Goal: Information Seeking & Learning: Learn about a topic

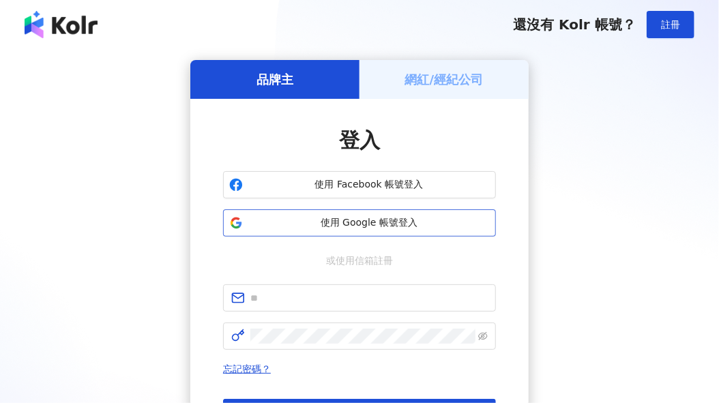
click at [375, 219] on span "使用 Google 帳號登入" at bounding box center [369, 223] width 242 height 14
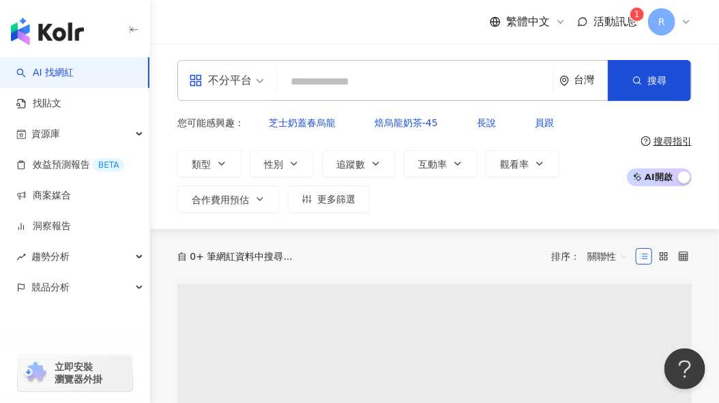
click at [231, 83] on div "不分平台" at bounding box center [220, 81] width 63 height 22
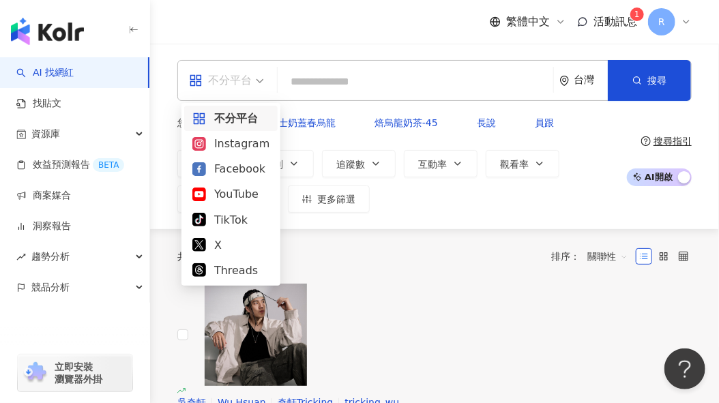
click at [254, 149] on div "不分平台 Instagram Facebook YouTube TikTok X Threads" at bounding box center [230, 194] width 93 height 177
click at [233, 149] on div "Instagram" at bounding box center [230, 143] width 77 height 17
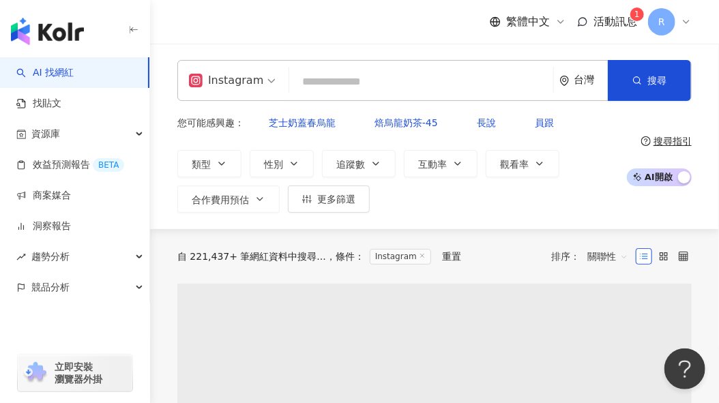
click at [356, 88] on input "search" at bounding box center [421, 82] width 253 height 26
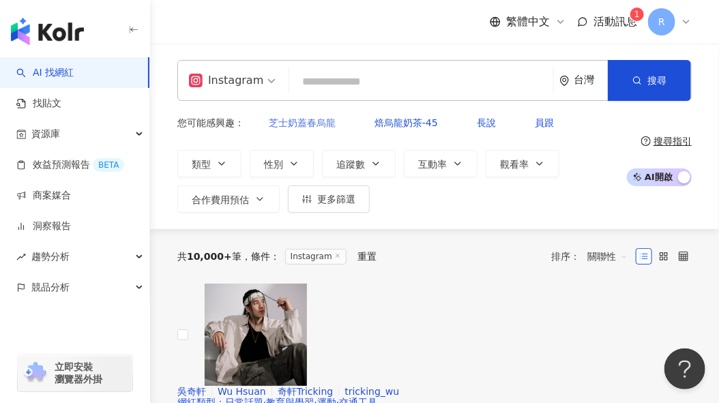
click at [306, 120] on span "芝士奶蓋春烏龍" at bounding box center [302, 122] width 67 height 11
type input "*******"
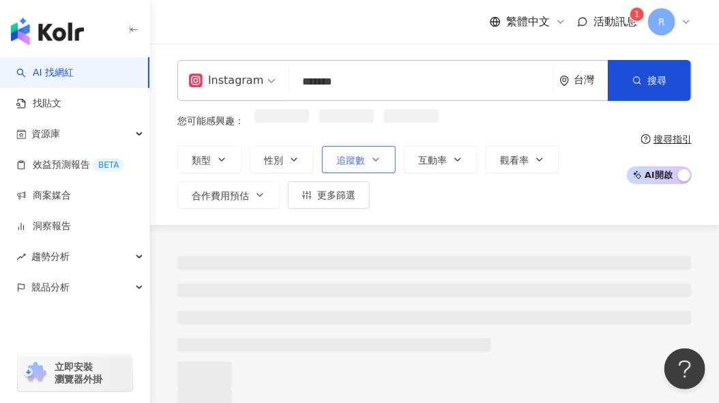
drag, startPoint x: 366, startPoint y: 147, endPoint x: 369, endPoint y: 154, distance: 7.4
click at [366, 148] on button "追蹤數" at bounding box center [359, 159] width 74 height 27
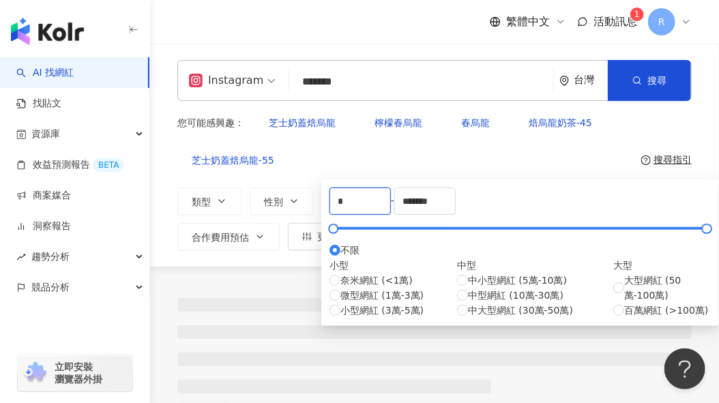
drag, startPoint x: 379, startPoint y: 210, endPoint x: 303, endPoint y: 210, distance: 75.8
click at [303, 210] on div "Instagram ******* 台灣 搜尋 您可能感興趣： 芝士奶蓋焙烏龍 檸檬春烏龍 春烏龍 焙烏龍奶茶-45 芝士奶蓋焙烏龍-55 類型 性別 追蹤數…" at bounding box center [434, 155] width 569 height 223
type input "*****"
drag, startPoint x: 583, startPoint y: 203, endPoint x: 515, endPoint y: 201, distance: 68.3
click at [514, 203] on div "***** - ******* 不限 小型 奈米網紅 (<1萬) 微型網紅 (1萬-3萬) 小型網紅 (3萬-5萬) 中型 中小型網紅 (5萬-10萬) 中型…" at bounding box center [520, 253] width 381 height 130
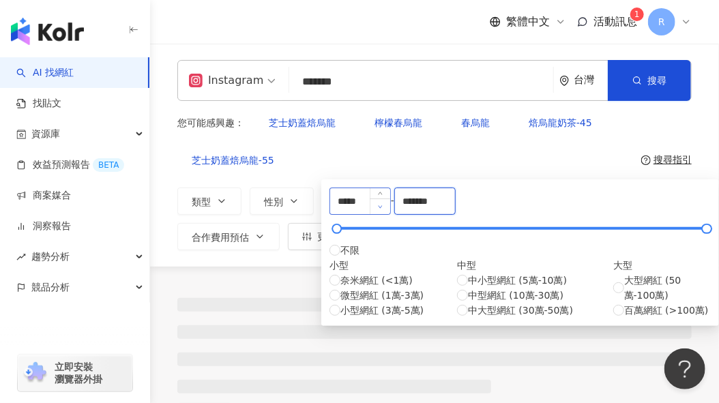
drag, startPoint x: 603, startPoint y: 209, endPoint x: 489, endPoint y: 210, distance: 114.7
click at [489, 210] on div "***** - ******* 不限 小型 奈米網紅 (<1萬) 微型網紅 (1萬-3萬) 小型網紅 (3萬-5萬) 中型 中小型網紅 (5萬-10萬) 中型…" at bounding box center [520, 253] width 381 height 130
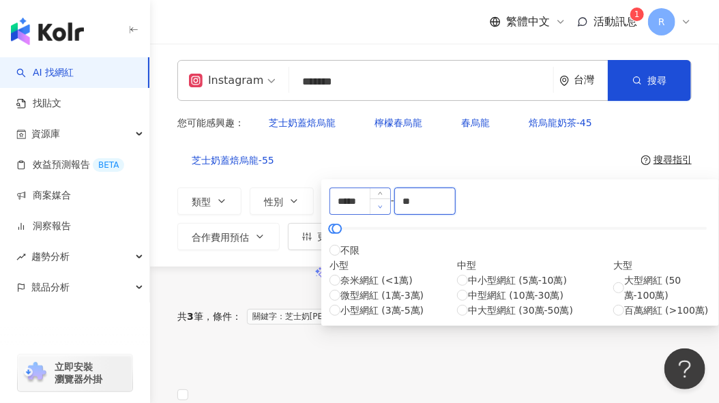
type input "*"
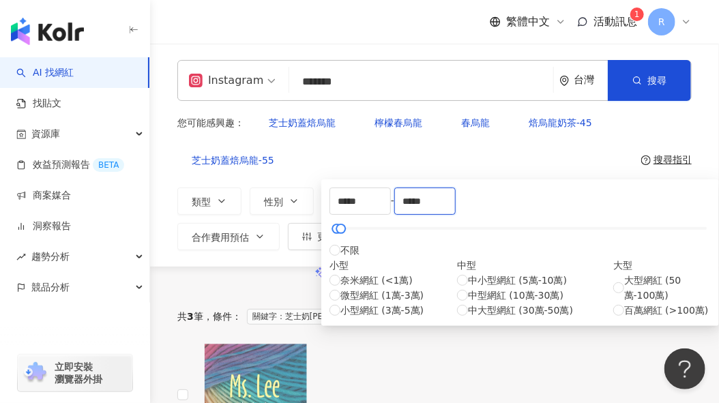
type input "*****"
drag, startPoint x: 569, startPoint y: 158, endPoint x: 556, endPoint y: 155, distance: 13.4
click at [569, 188] on div "類型 性別 追蹤數 互動率 觀看率 合作費用預估 更多篩選 ***** - ***** 不限 小型 奈米網紅 (<1萬) 微型網紅 (1萬-3萬) 小型網紅 …" at bounding box center [398, 219] width 442 height 63
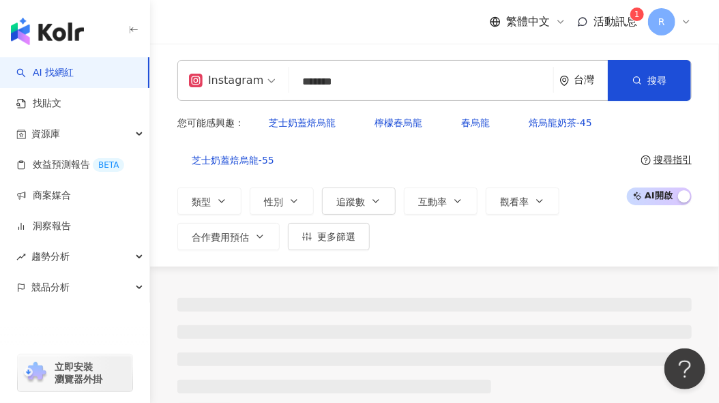
click at [401, 188] on div "類型 性別 追蹤數 互動率 觀看率 合作費用預估 更多篩選 ***** - ***** 不限 小型 奈米網紅 (<1萬) 微型網紅 (1萬-3萬) 小型網紅 …" at bounding box center [398, 219] width 442 height 63
click at [426, 197] on span "互動率" at bounding box center [432, 202] width 29 height 11
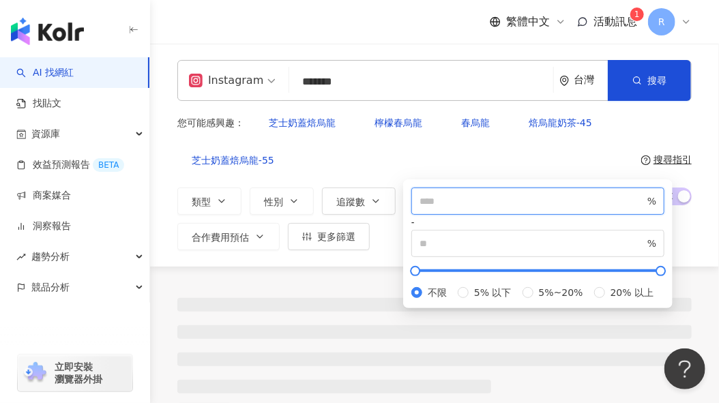
click at [455, 209] on input "number" at bounding box center [532, 201] width 225 height 15
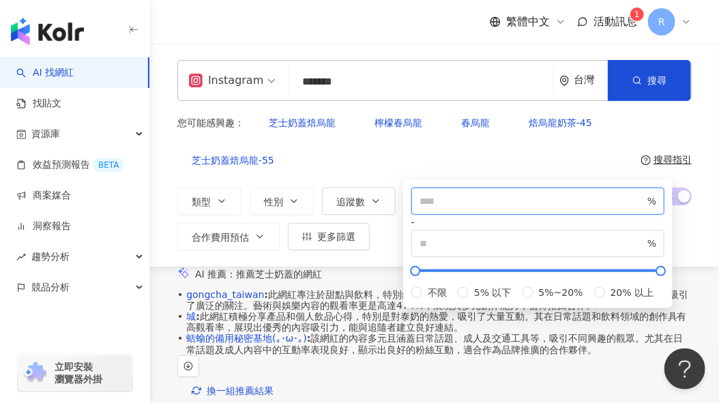
type input "*"
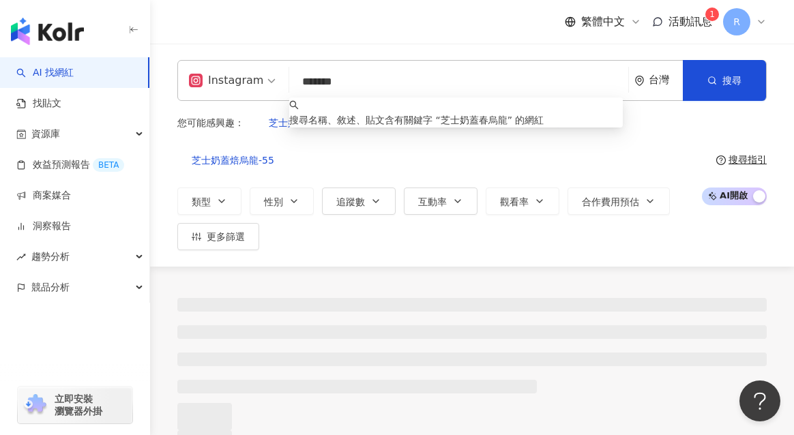
drag, startPoint x: 391, startPoint y: 87, endPoint x: 284, endPoint y: 81, distance: 107.3
click at [284, 81] on div "Instagram ******* 台灣 搜尋 keyword 搜尋名稱、敘述、貼文含有關鍵字 “ 芝士奶蓋春烏龍 ” 的網紅" at bounding box center [472, 80] width 590 height 41
type input "*"
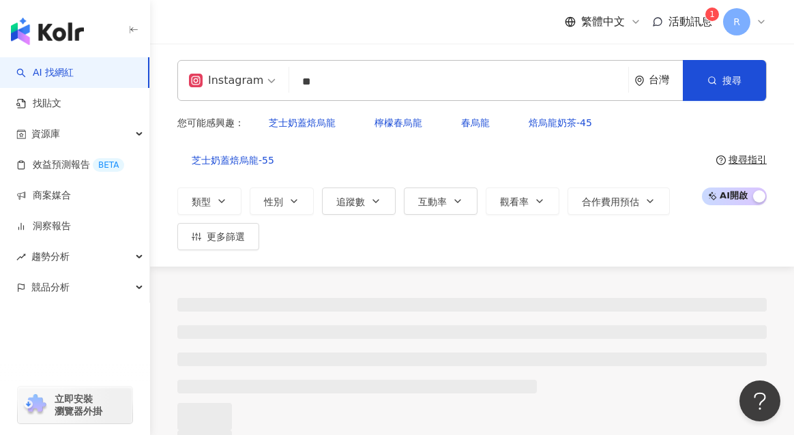
type input "**"
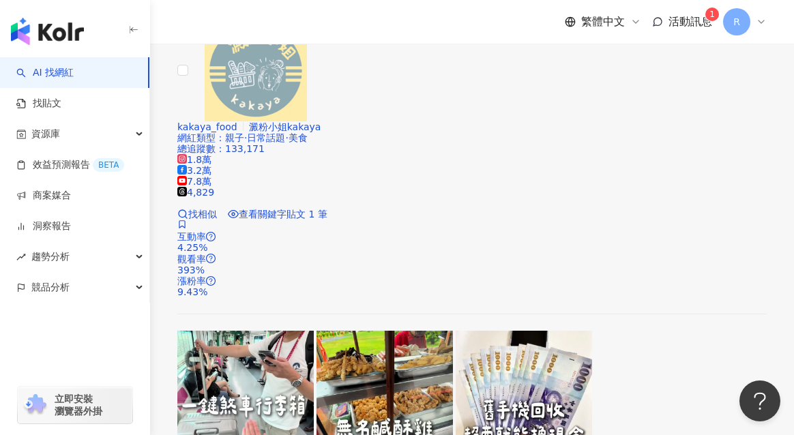
scroll to position [1098, 0]
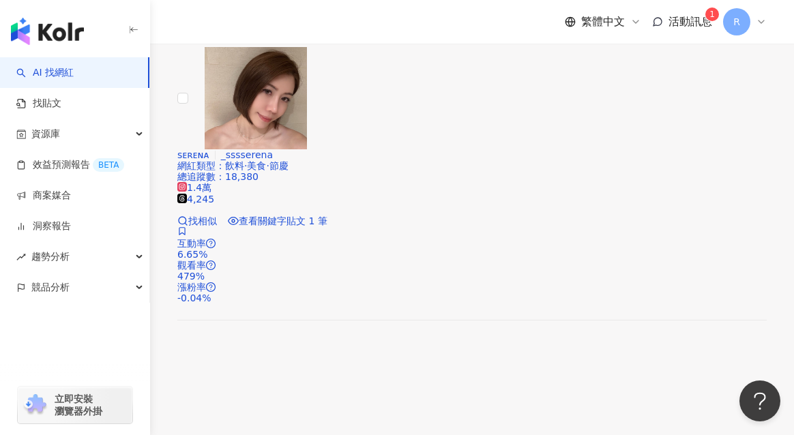
scroll to position [1921, 0]
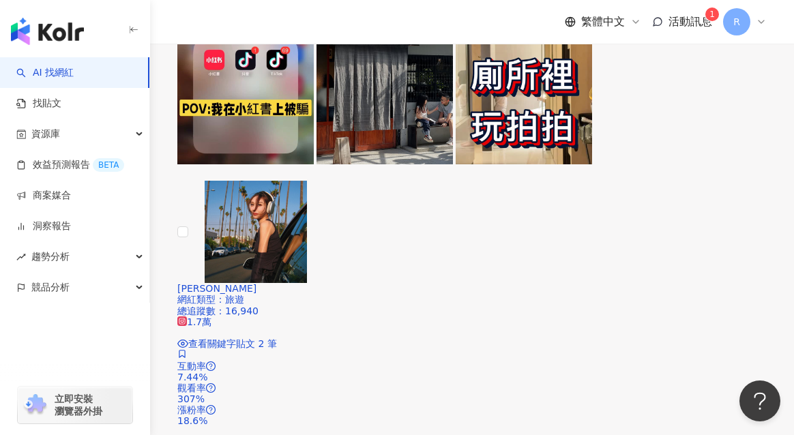
scroll to position [2287, 0]
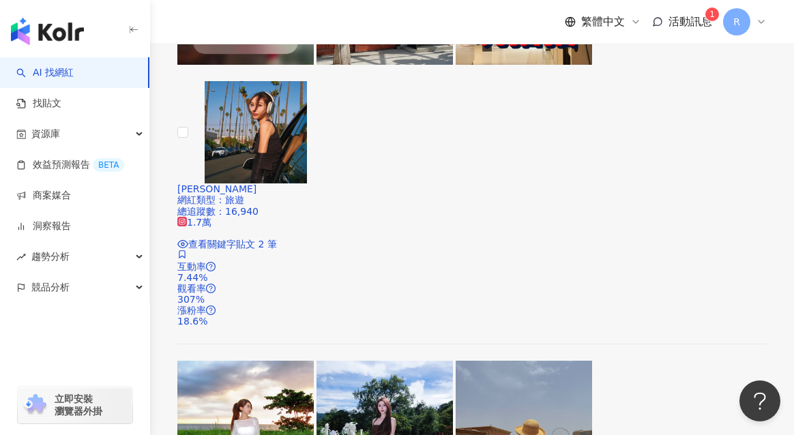
scroll to position [2582, 0]
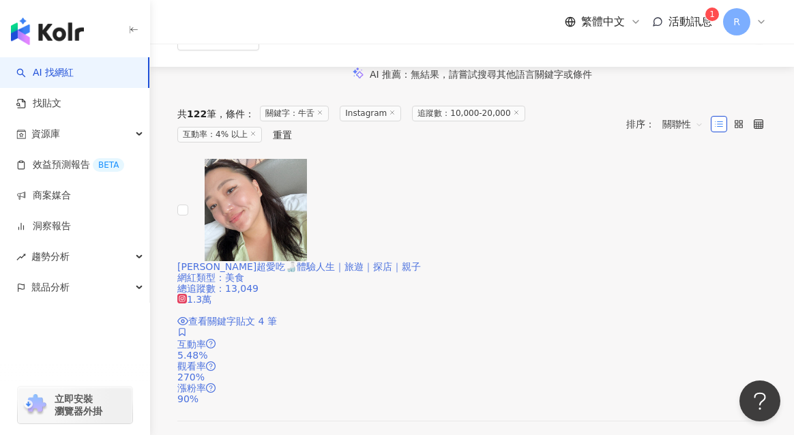
scroll to position [170, 0]
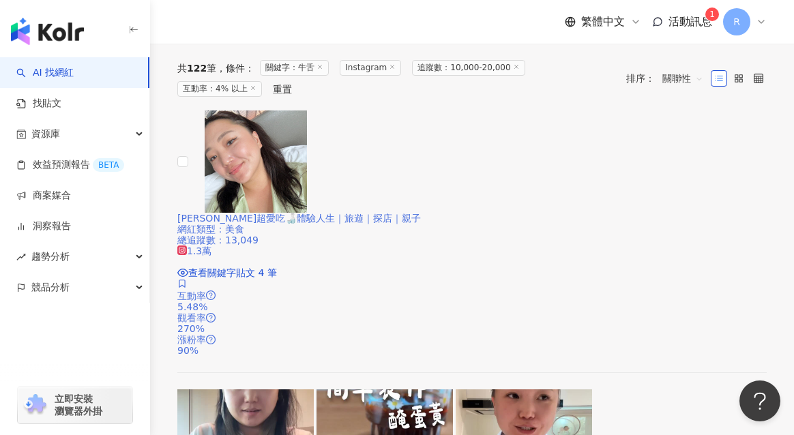
click at [274, 213] on img at bounding box center [256, 162] width 102 height 102
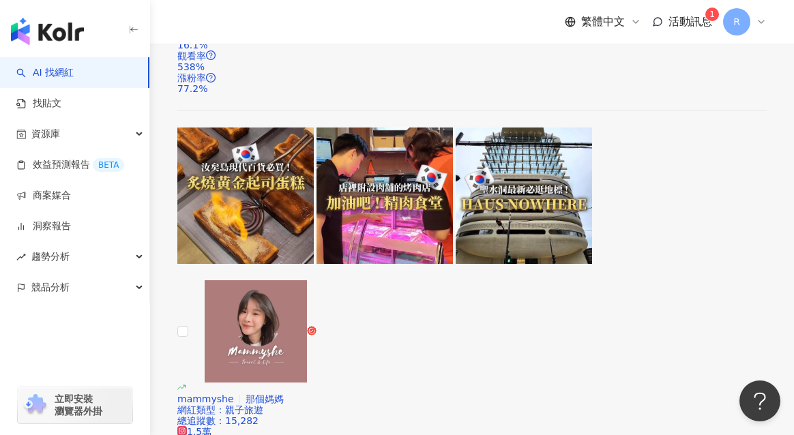
scroll to position [2016, 0]
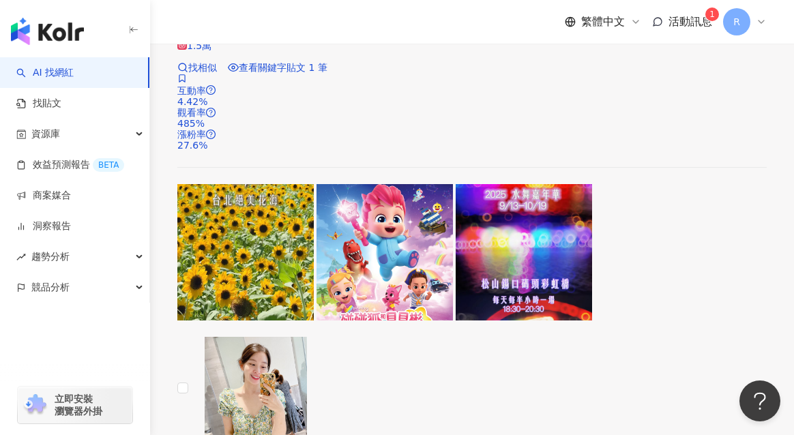
scroll to position [2681, 0]
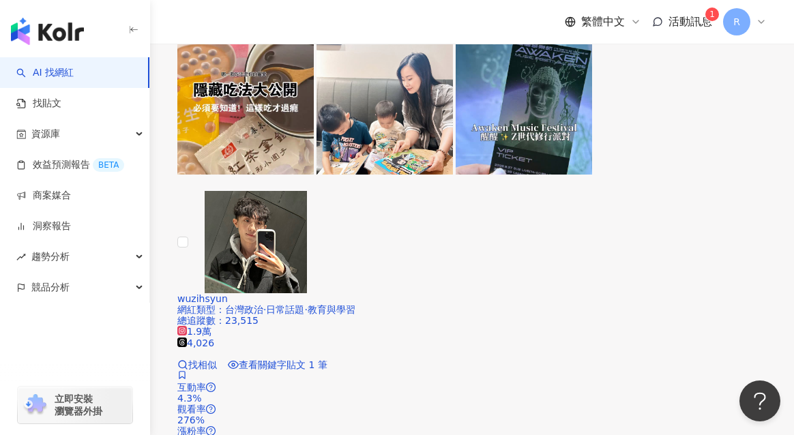
scroll to position [2058, 0]
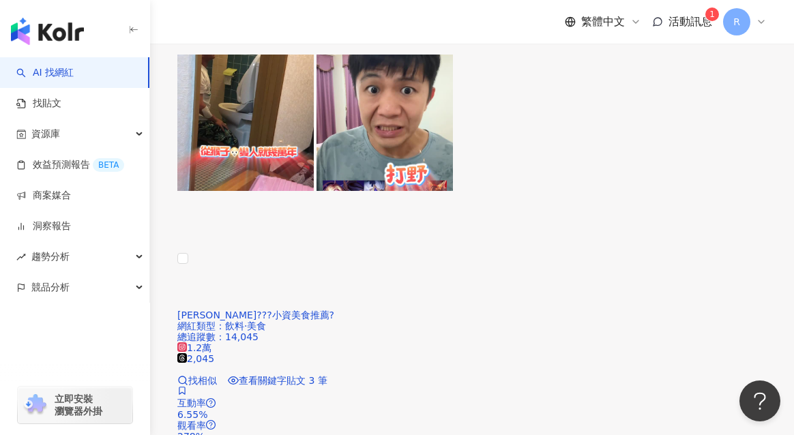
scroll to position [1167, 0]
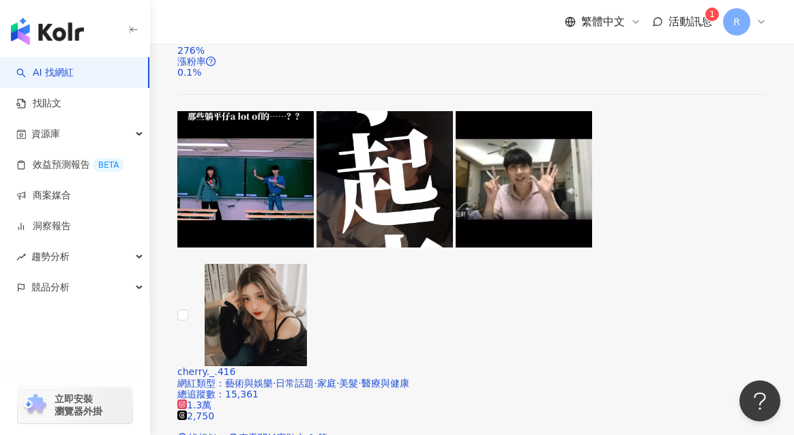
scroll to position [2636, 0]
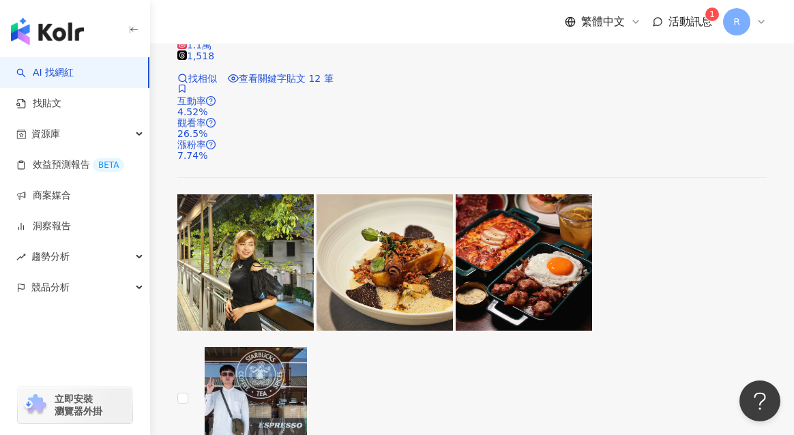
scroll to position [2530, 0]
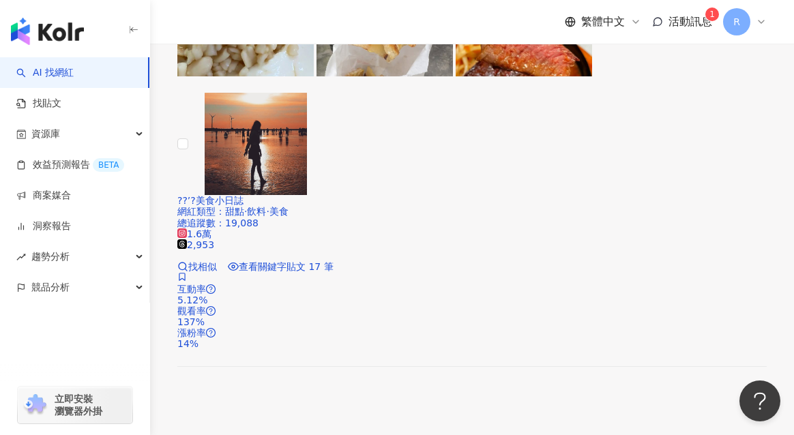
scroll to position [580, 0]
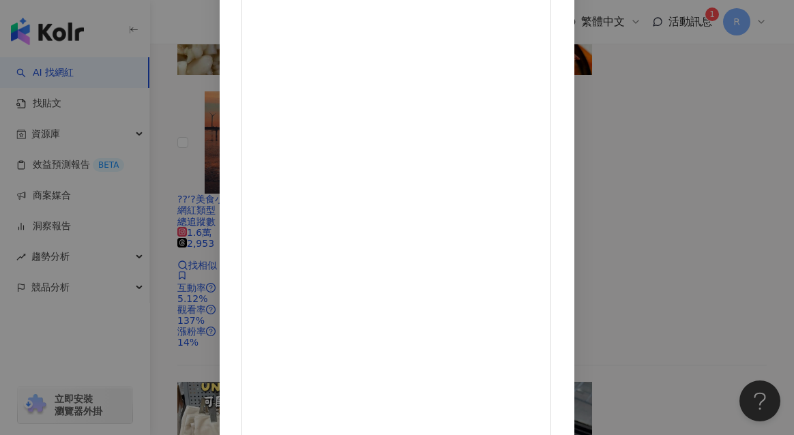
scroll to position [126, 0]
click at [714, 235] on div "貪吃熊貓的口袋名單🐼💭｜台北咖啡廳｜美食旅行 2025/9/30 敢咬一口惡魔果實嗎🏴‍☠️#新品上市 肯德基✖航海王 限定聯名 炸裂登場⚡️ 限定「惡魔果實…" at bounding box center [397, 217] width 794 height 435
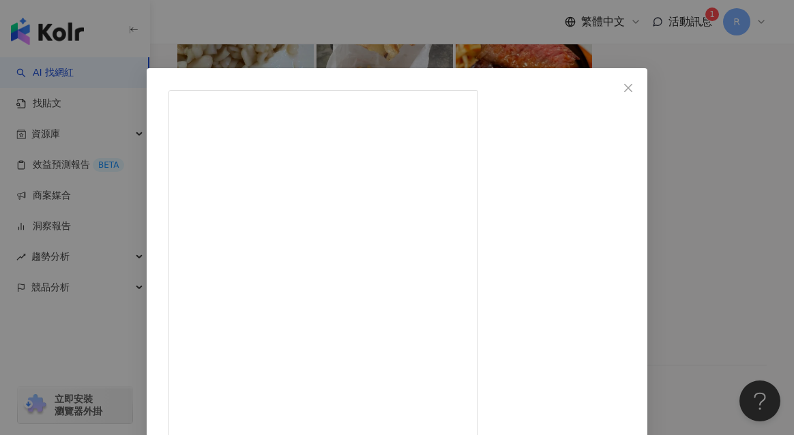
scroll to position [90, 0]
click at [706, 263] on div "貪吃熊貓的口袋名單🐼💭｜台北咖啡廳｜美食旅行 2025/9/26 1,056 55 5.2萬 查看原始貼文" at bounding box center [397, 217] width 794 height 435
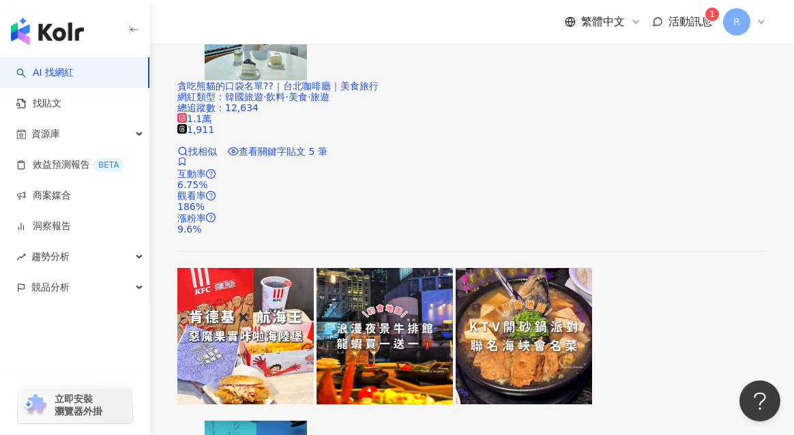
scroll to position [1137, 0]
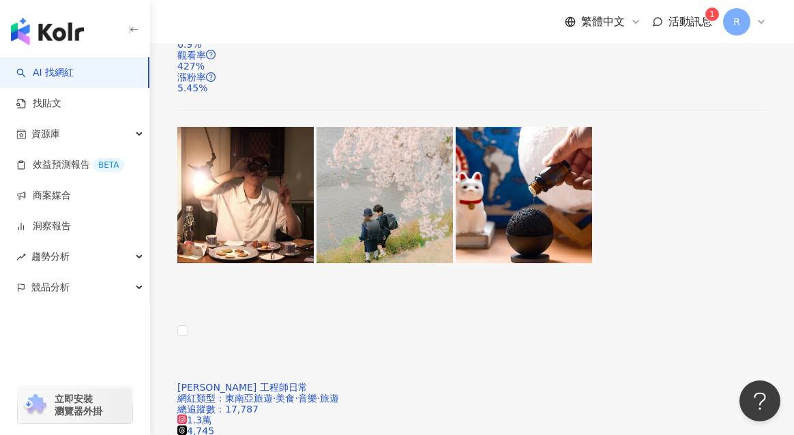
scroll to position [1716, 0]
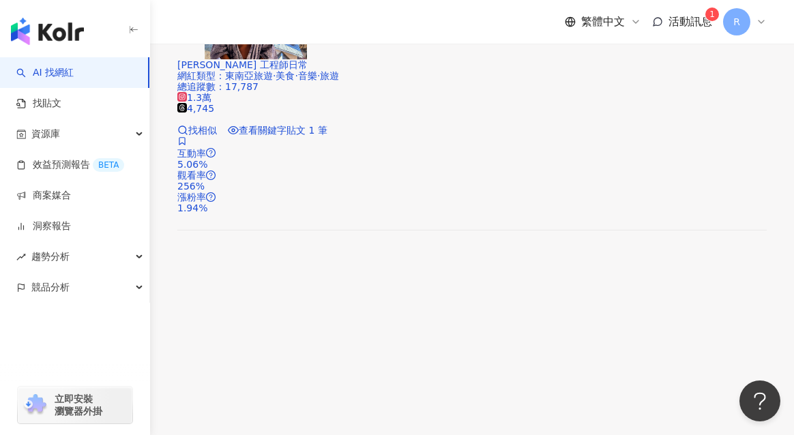
scroll to position [2181, 0]
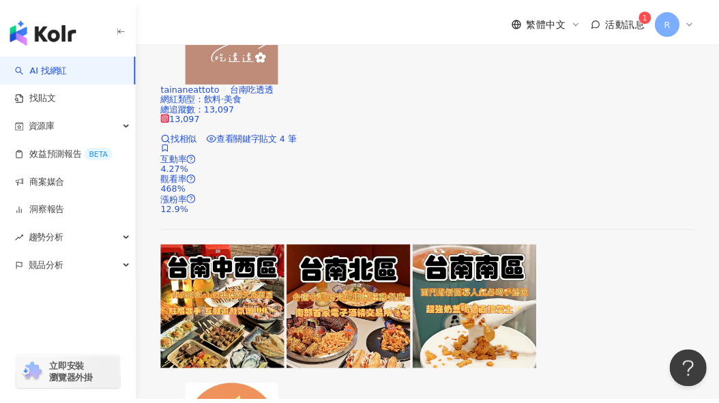
scroll to position [2683, 0]
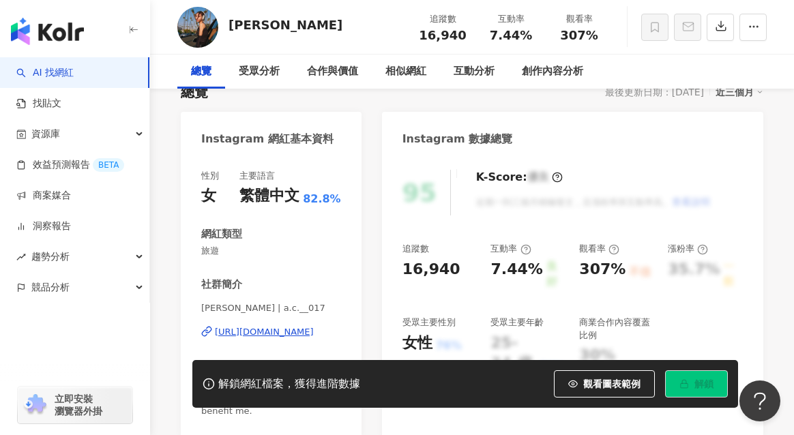
scroll to position [107, 0]
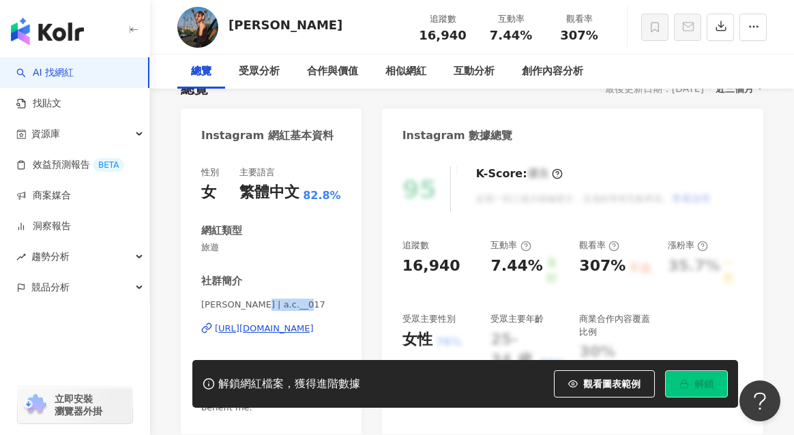
click at [252, 309] on div "Ashely chen | a.c.__017 https://www.instagram.com/a.c.__017/" at bounding box center [271, 339] width 140 height 80
click at [255, 308] on span "Ashely chen | a.c.__017" at bounding box center [271, 305] width 140 height 12
drag, startPoint x: 258, startPoint y: 307, endPoint x: 304, endPoint y: 305, distance: 46.5
click at [304, 305] on span "Ashely chen | a.c.__017" at bounding box center [271, 305] width 140 height 12
copy span "a.c.__017"
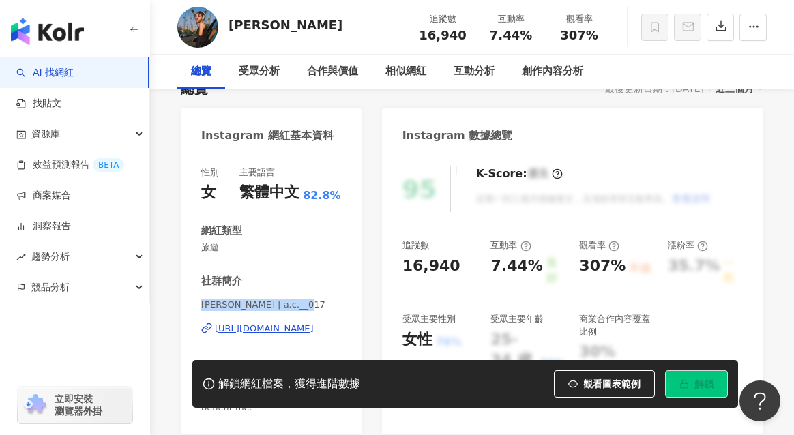
drag, startPoint x: 182, startPoint y: 316, endPoint x: 193, endPoint y: 304, distance: 16.4
click at [199, 306] on div "性別 女 主要語言 繁體中文 82.8% 網紅類型 旅遊 社群簡介 Ashely chen | a.c.__017 https://www.instagram…" at bounding box center [271, 294] width 181 height 282
copy span "Ashely chen | a.c.__017"
drag, startPoint x: 202, startPoint y: 304, endPoint x: 311, endPoint y: 303, distance: 108.5
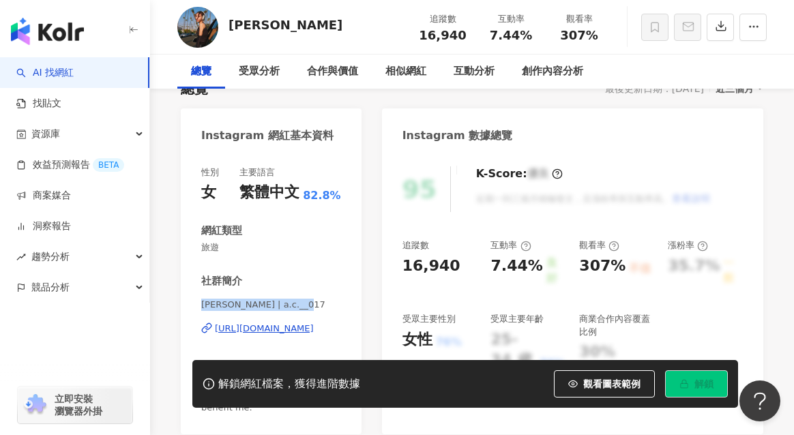
click at [312, 303] on span "Ashely chen | a.c.__017" at bounding box center [271, 305] width 140 height 12
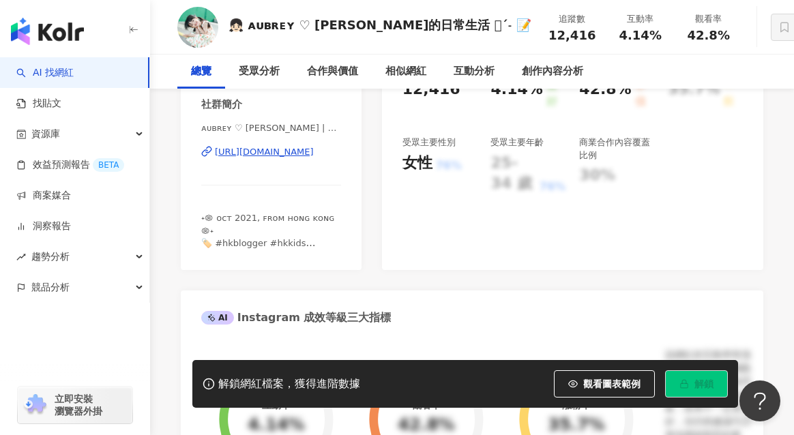
click at [280, 128] on span "ᴀᴜʙʀᴇʏ ♡ [PERSON_NAME] | babe_chinchin" at bounding box center [271, 128] width 140 height 12
drag, startPoint x: 270, startPoint y: 127, endPoint x: 346, endPoint y: 126, distance: 76.4
click at [346, 126] on div "性別 女 主要語言 繁體中文 93.9% 網紅類型 親子旅遊 · 家庭 · 美食 · 旅遊 社群簡介 ᴀᴜʙʀᴇʏ ♡ 小芊 | babe_chinchin …" at bounding box center [271, 123] width 181 height 294
copy span "babe_chinchin"
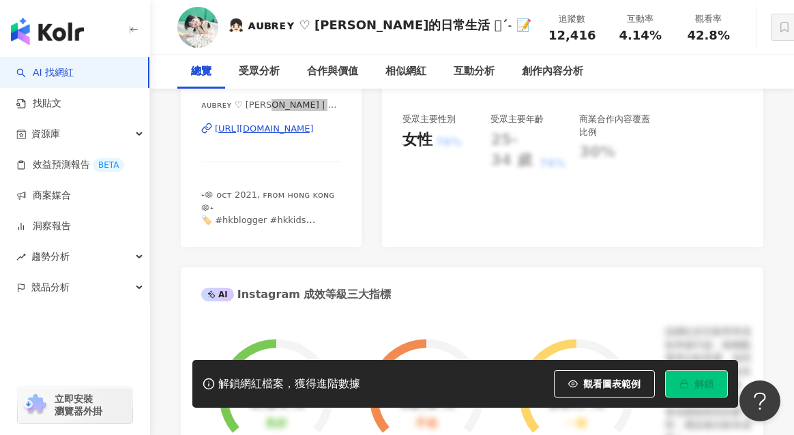
scroll to position [352, 0]
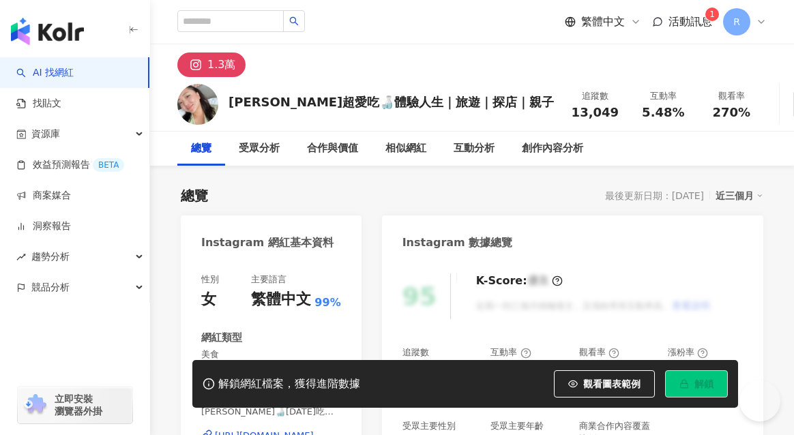
scroll to position [212, 0]
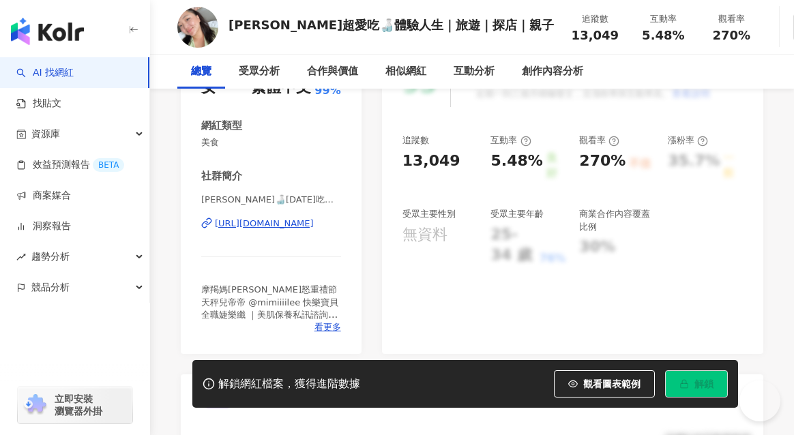
click at [303, 199] on span "Mimi Lee🍶今天吃什麼 | mi_di_bi" at bounding box center [271, 200] width 140 height 12
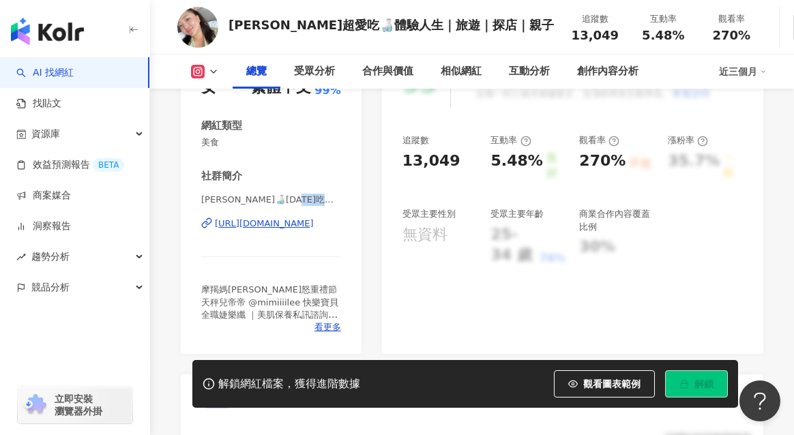
scroll to position [0, 0]
drag, startPoint x: 304, startPoint y: 200, endPoint x: 344, endPoint y: 200, distance: 40.3
click at [344, 201] on div "性別 女 主要語言 繁體中文 99% 網紅類型 美食 社群簡介 Mimi Lee🍶今天吃什麼 | mi_di_bi https://www.instagram…" at bounding box center [271, 201] width 181 height 306
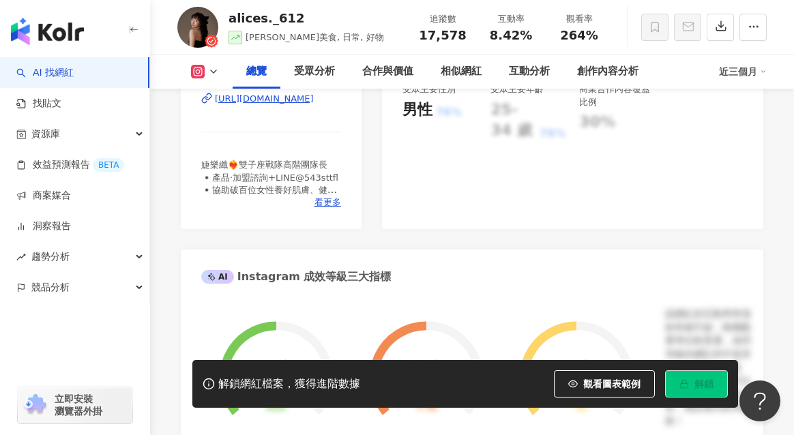
scroll to position [143, 0]
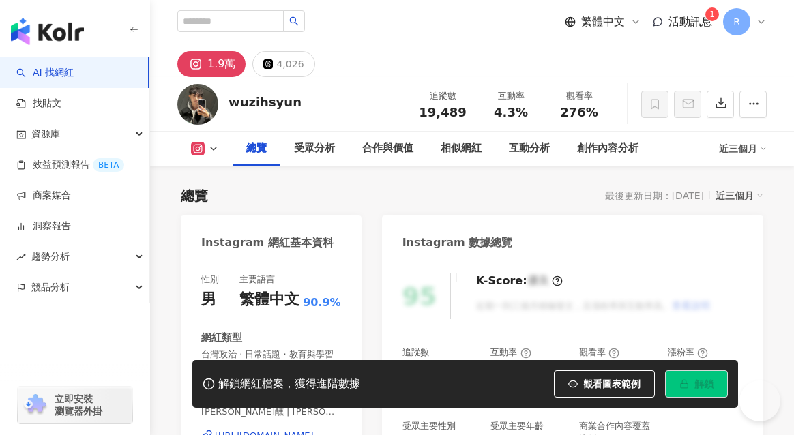
scroll to position [23, 0]
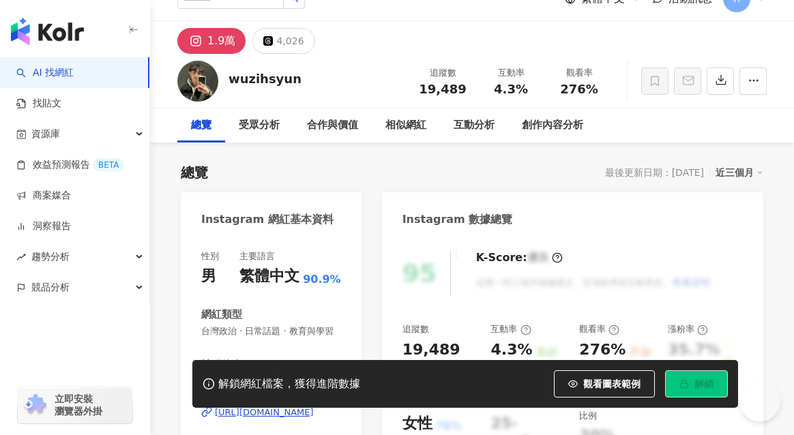
click at [293, 383] on span "舞梓醺 | 伍軒 오헌 | wuzihsyun" at bounding box center [271, 389] width 140 height 12
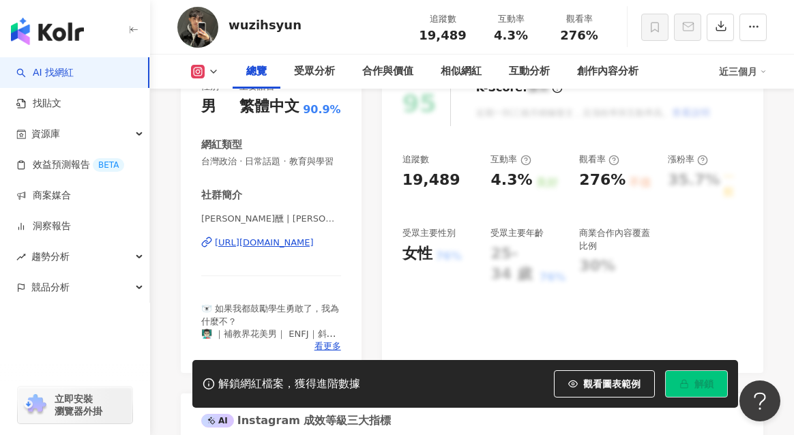
scroll to position [0, 0]
drag, startPoint x: 280, startPoint y: 220, endPoint x: 318, endPoint y: 5, distance: 218.3
click at [332, 221] on span "舞梓醺 | 伍軒 오헌 | wuzihsyun" at bounding box center [271, 219] width 140 height 12
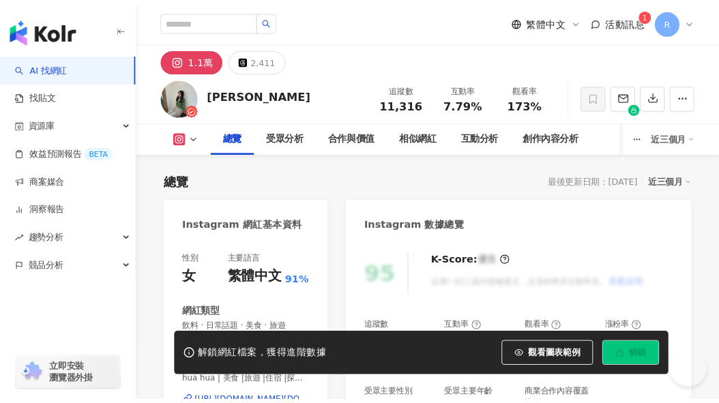
scroll to position [322, 0]
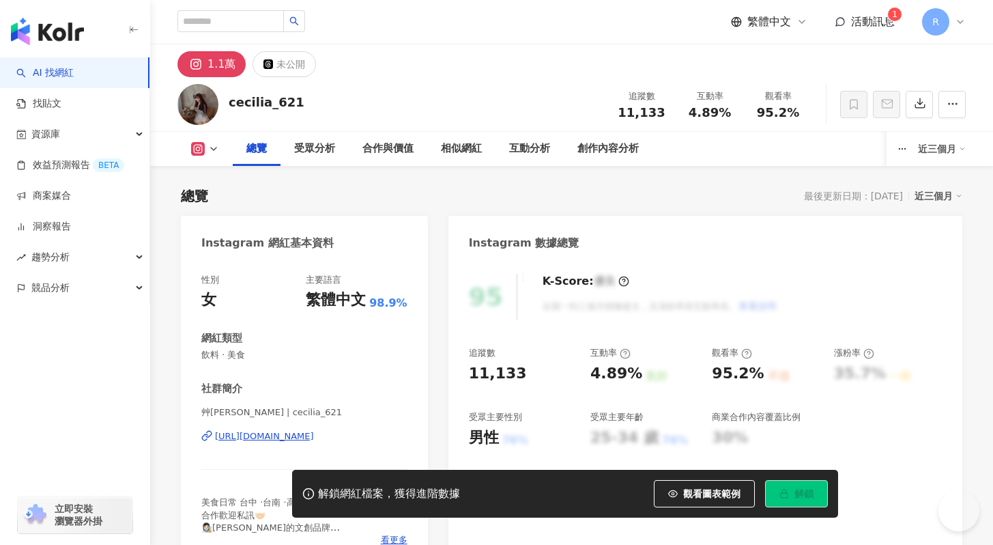
click at [243, 406] on span "艸[PERSON_NAME] | cecilia_621" at bounding box center [304, 412] width 206 height 12
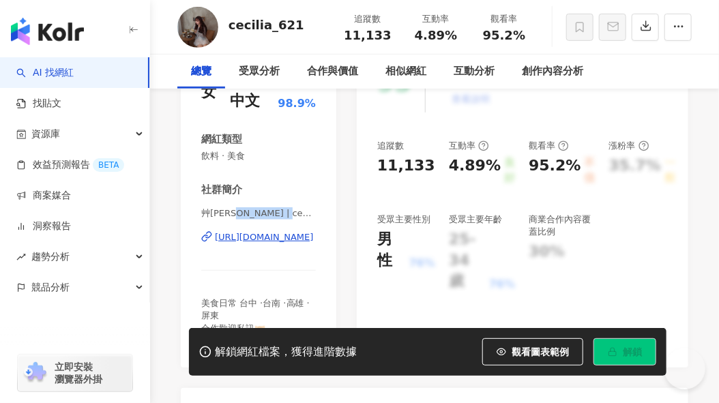
click at [283, 215] on span "艸[PERSON_NAME] | cecilia_621" at bounding box center [258, 213] width 115 height 12
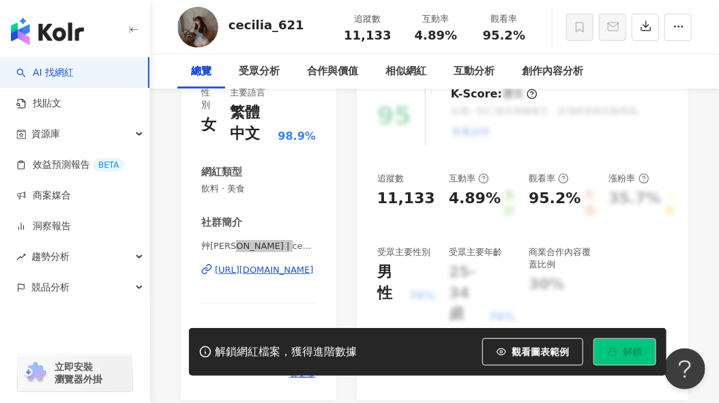
scroll to position [188, 0]
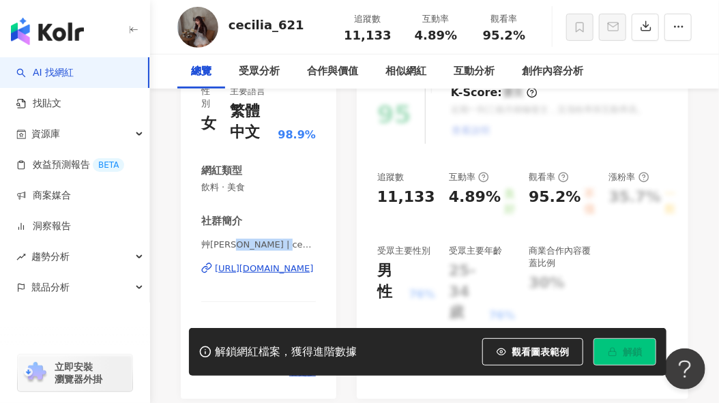
click at [242, 245] on span "艸[PERSON_NAME] | cecilia_621" at bounding box center [258, 245] width 115 height 12
drag, startPoint x: 236, startPoint y: 246, endPoint x: 307, endPoint y: 245, distance: 71.0
click at [307, 245] on span "艸[PERSON_NAME] | cecilia_621" at bounding box center [258, 245] width 115 height 12
copy span "cecilia_621"
